Goal: Transaction & Acquisition: Purchase product/service

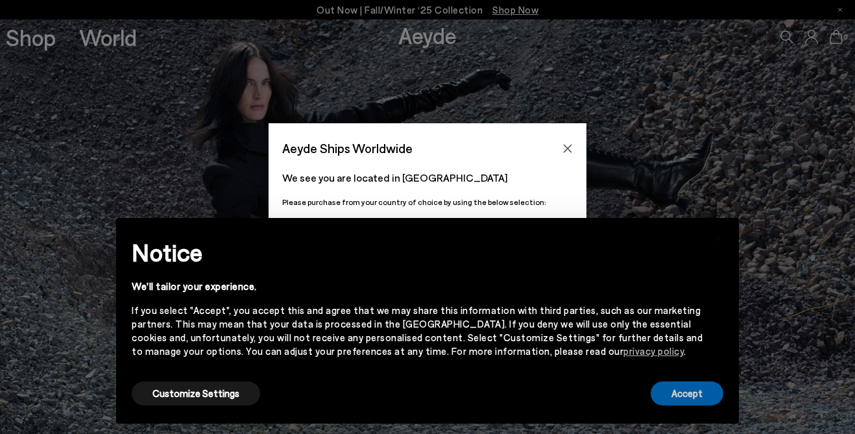
click at [695, 399] on button "Accept" at bounding box center [687, 393] width 73 height 24
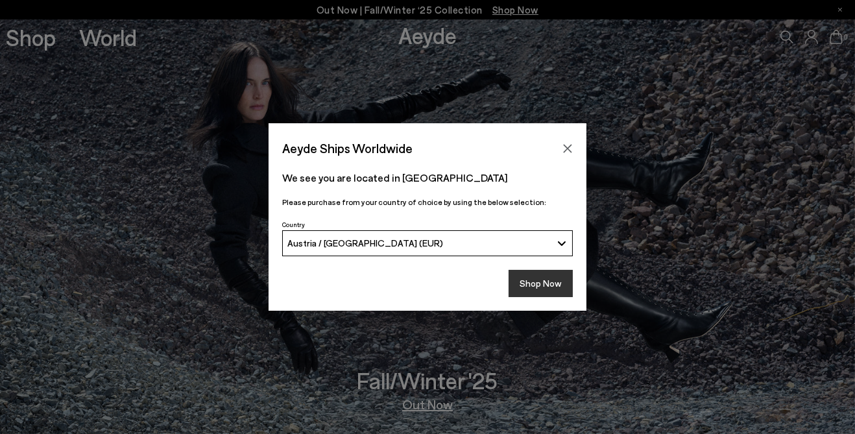
click at [546, 278] on button "Shop Now" at bounding box center [541, 283] width 64 height 27
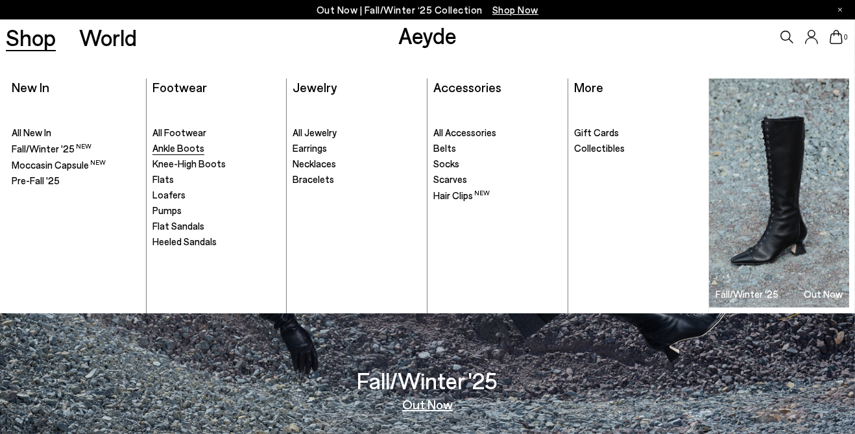
click at [195, 152] on span "Ankle Boots" at bounding box center [178, 148] width 52 height 12
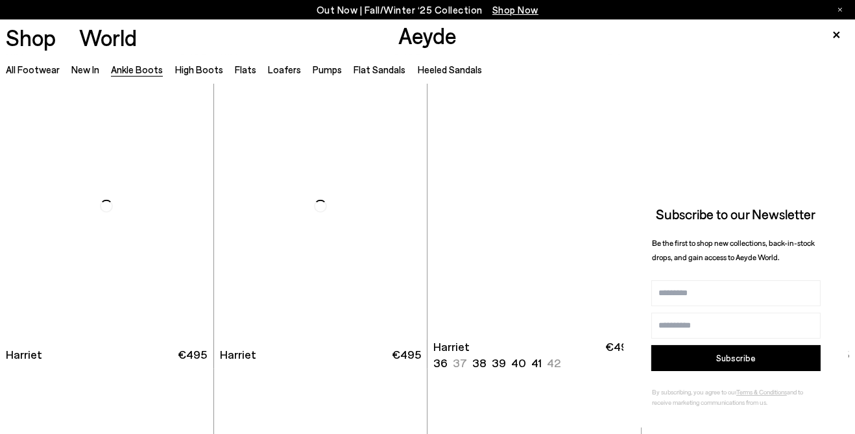
scroll to position [1796, 0]
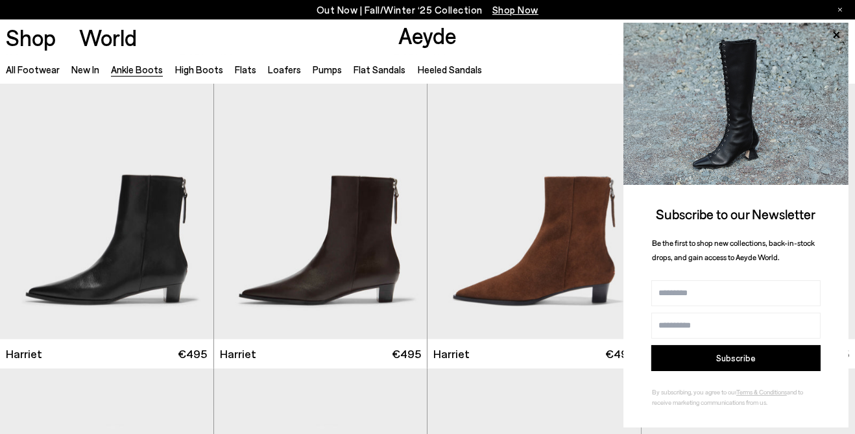
click at [755, 76] on div "All Footwear New In Ankle Boots High Boots Flats Loafers Pumps Flat Sandals Hee…" at bounding box center [427, 68] width 855 height 29
click at [565, 270] on img "1 / 6" at bounding box center [533, 205] width 213 height 268
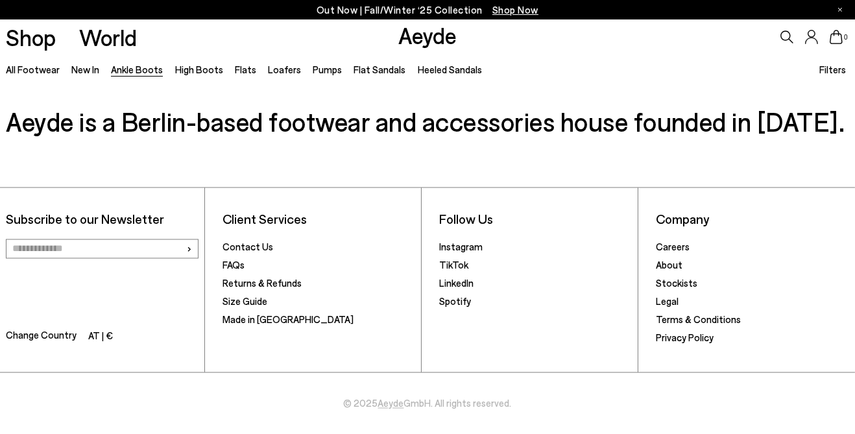
scroll to position [1799, 0]
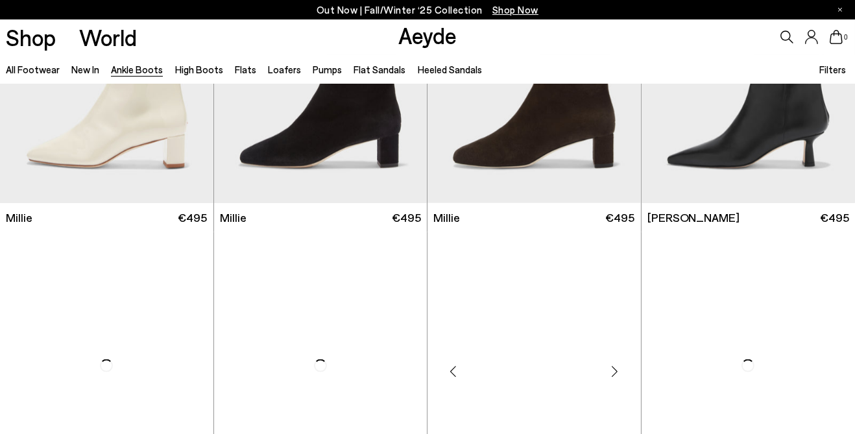
scroll to position [2900, 0]
